Goal: Learn about a topic

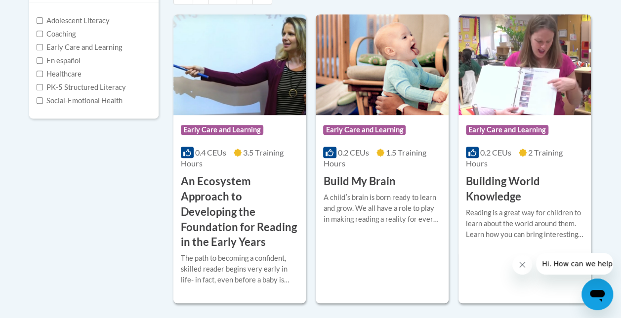
scroll to position [246, 0]
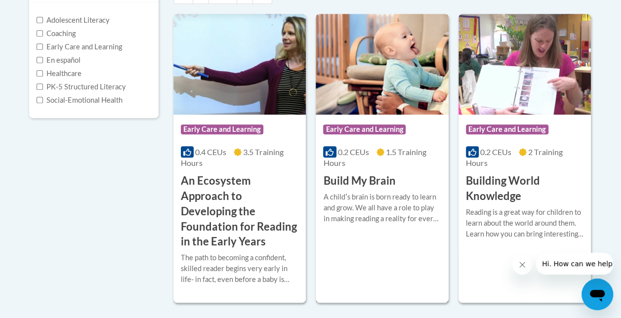
click at [388, 255] on div "Course Category: Early Care and Learning 0.2 CEUs 1.5 Training Hours COURSE Bui…" at bounding box center [382, 158] width 132 height 289
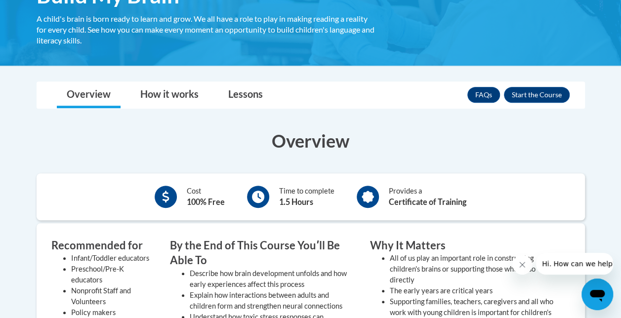
scroll to position [193, 0]
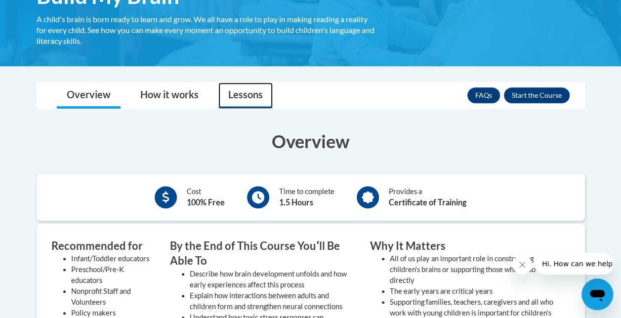
click at [240, 99] on link "Lessons" at bounding box center [245, 95] width 54 height 26
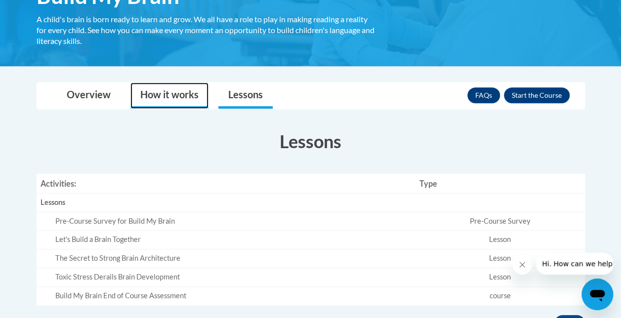
click at [160, 95] on link "How it works" at bounding box center [169, 95] width 78 height 26
